Goal: Navigation & Orientation: Find specific page/section

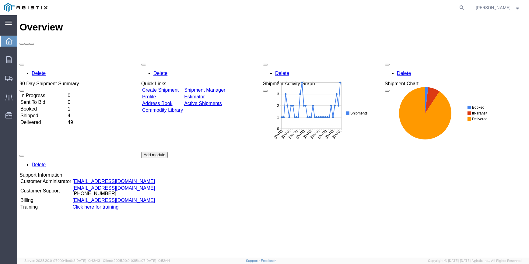
click at [7, 24] on icon at bounding box center [8, 23] width 7 height 5
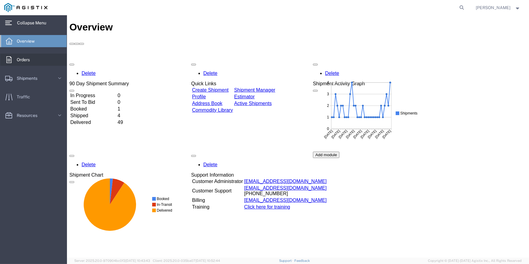
click at [27, 61] on span "Orders" at bounding box center [25, 60] width 17 height 12
